Goal: Task Accomplishment & Management: Complete application form

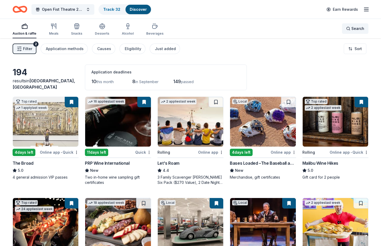
click at [350, 28] on div "Search" at bounding box center [356, 28] width 18 height 6
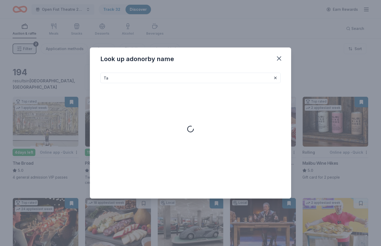
type input "T"
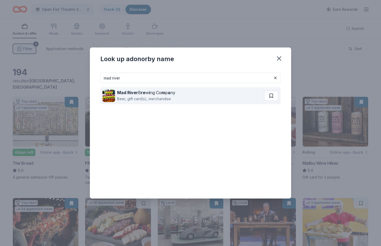
type input "mad river"
click at [154, 99] on div "Beer, gift card(s), merchandise" at bounding box center [146, 99] width 58 height 6
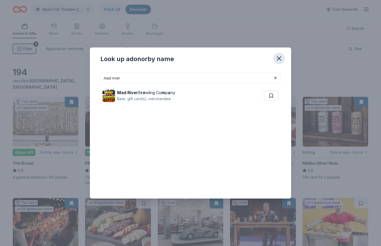
click at [280, 58] on icon "button" at bounding box center [280, 59] width 4 height 4
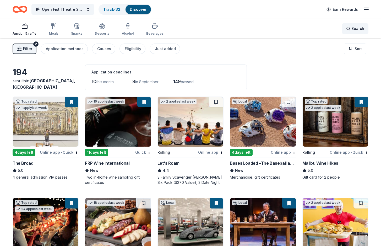
click at [351, 29] on div "Search" at bounding box center [356, 28] width 18 height 6
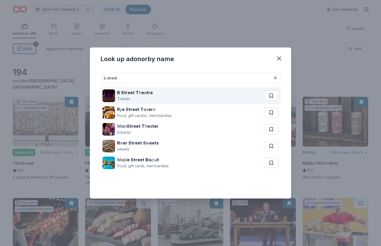
type input "b street"
click at [144, 96] on div "Tickets" at bounding box center [135, 99] width 36 height 6
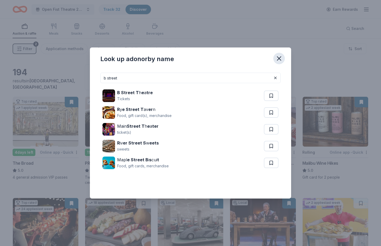
click at [279, 57] on icon "button" at bounding box center [279, 58] width 7 height 7
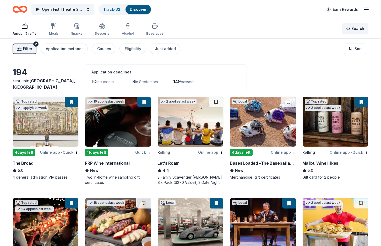
click at [349, 27] on div "Search" at bounding box center [356, 28] width 18 height 6
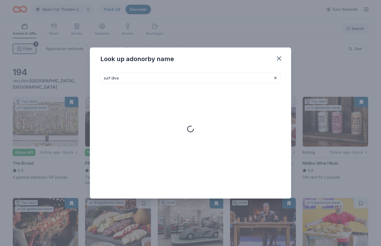
type input "surf diva"
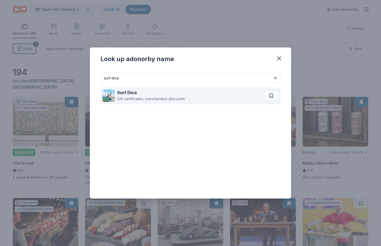
click at [148, 98] on div "Gift certificates, merchandise discounts" at bounding box center [151, 99] width 68 height 6
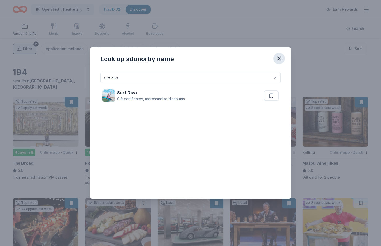
click at [278, 58] on icon "button" at bounding box center [279, 58] width 7 height 7
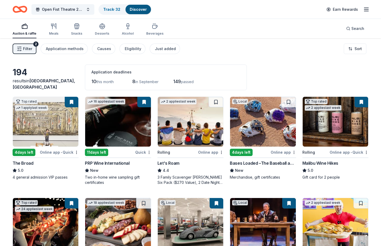
click at [361, 101] on button at bounding box center [362, 102] width 14 height 10
click at [352, 116] on img at bounding box center [336, 122] width 66 height 50
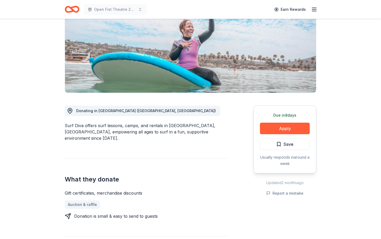
scroll to position [67, 0]
click at [281, 128] on button "Apply" at bounding box center [285, 128] width 50 height 12
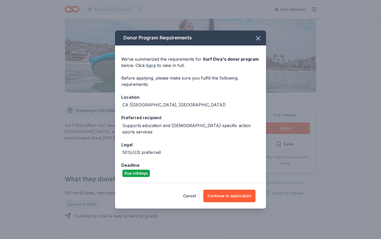
click at [152, 68] on link "here" at bounding box center [151, 65] width 10 height 6
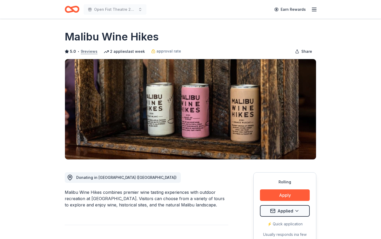
click at [89, 52] on button "9 reviews" at bounding box center [89, 51] width 17 height 6
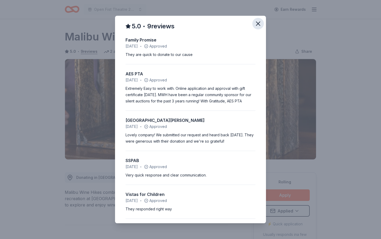
click at [258, 21] on icon "button" at bounding box center [258, 23] width 7 height 7
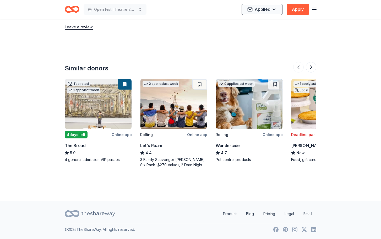
scroll to position [636, 0]
click at [183, 114] on img at bounding box center [174, 104] width 67 height 50
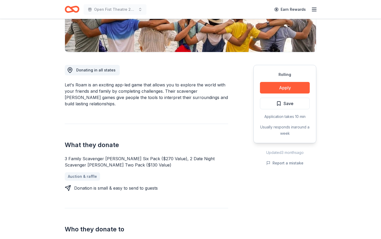
scroll to position [103, 0]
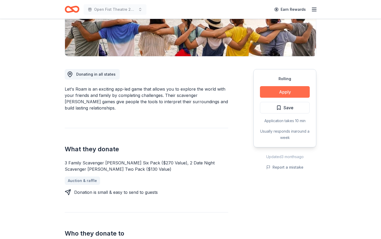
click at [287, 89] on button "Apply" at bounding box center [285, 92] width 50 height 12
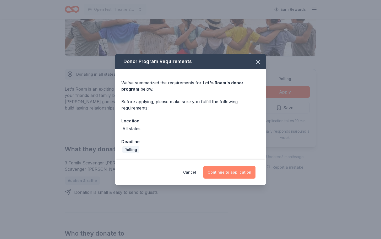
click at [240, 171] on button "Continue to application" at bounding box center [230, 172] width 52 height 13
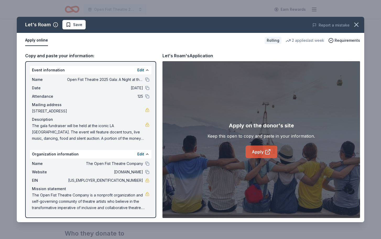
click at [264, 154] on link "Apply" at bounding box center [262, 151] width 32 height 13
